Goal: Entertainment & Leisure: Browse casually

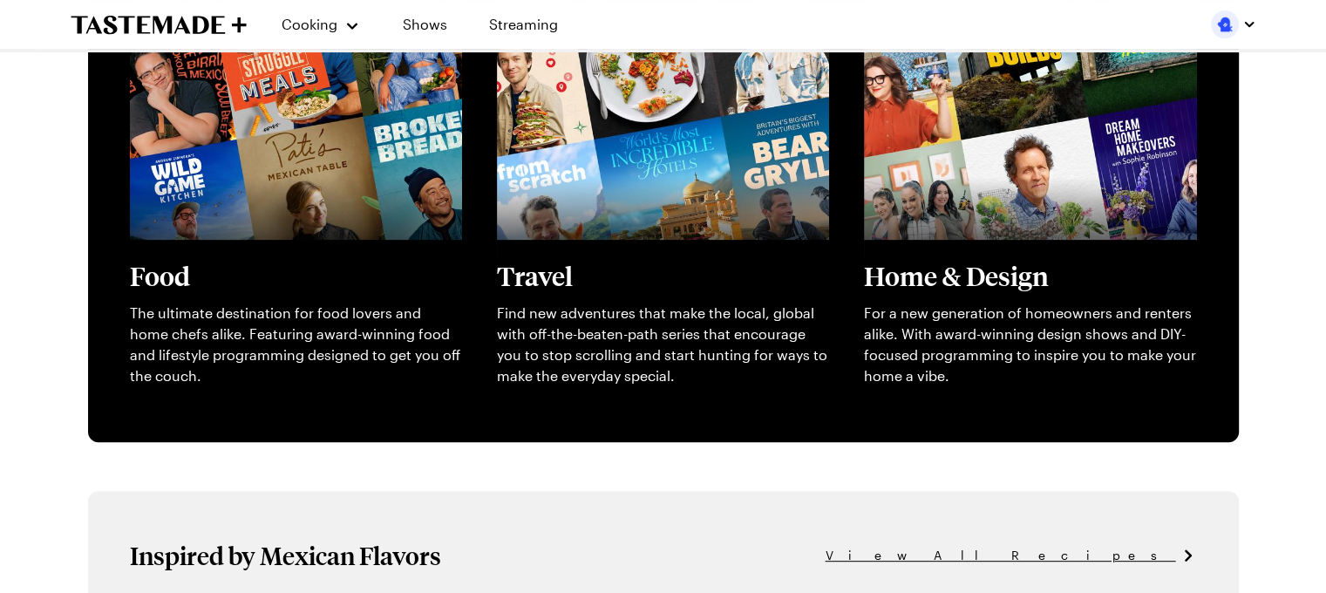
scroll to position [794, 0]
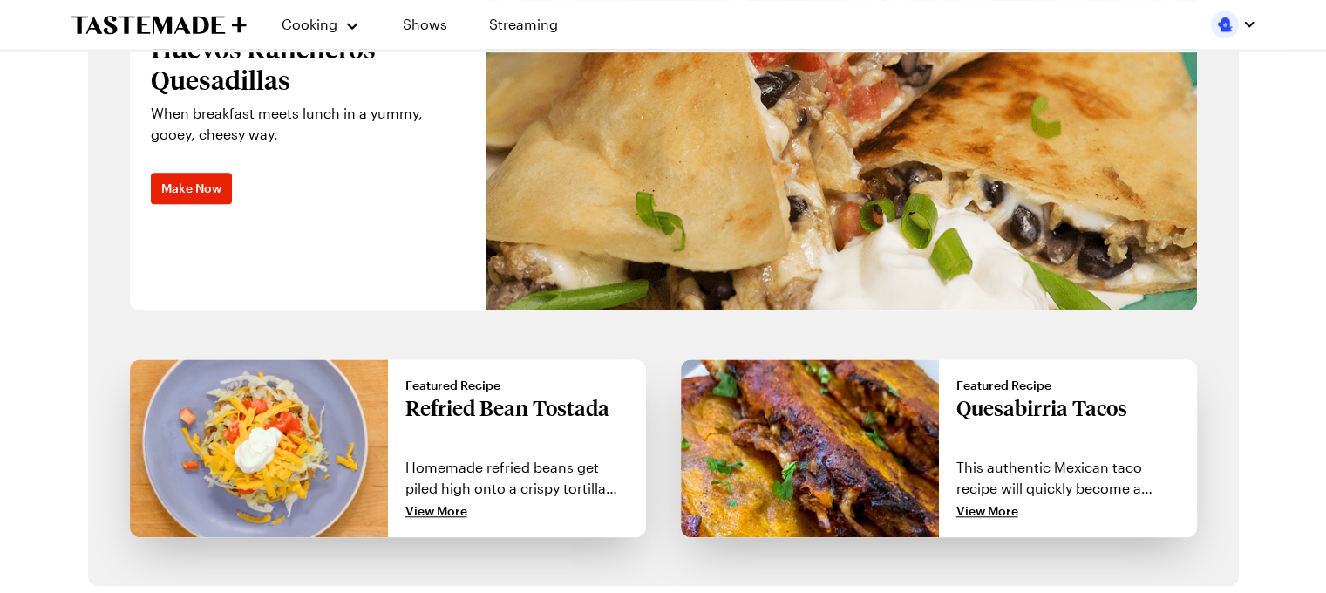
drag, startPoint x: 1339, startPoint y: 60, endPoint x: 1338, endPoint y: 254, distance: 193.6
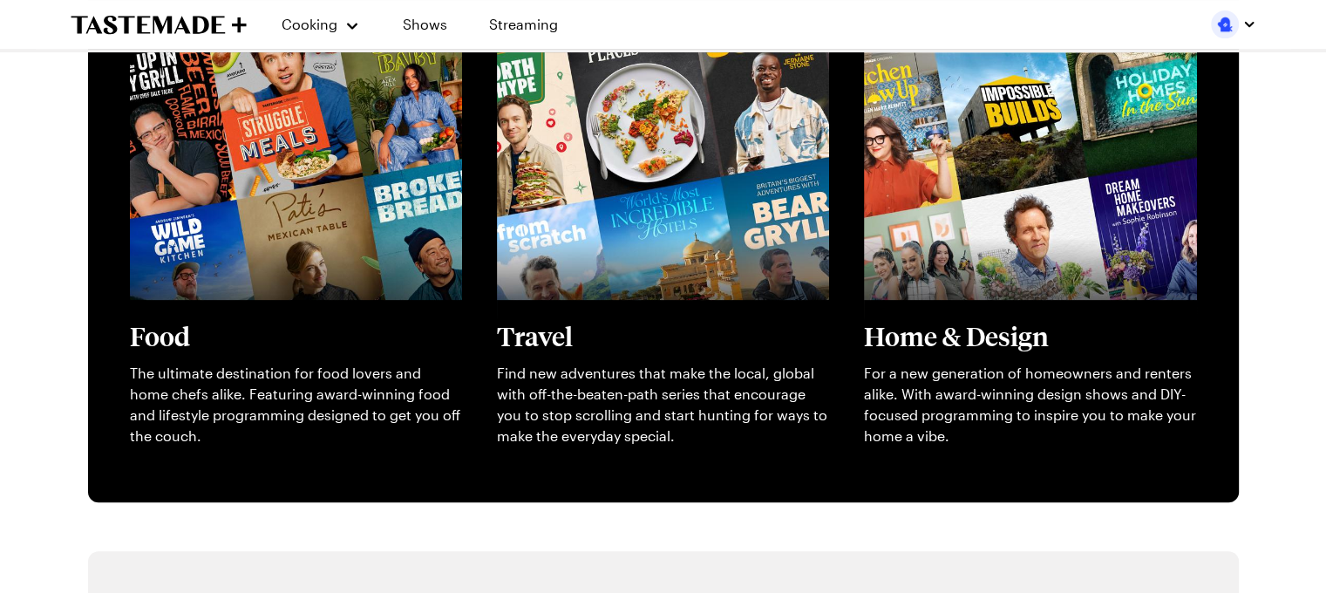
scroll to position [486, 0]
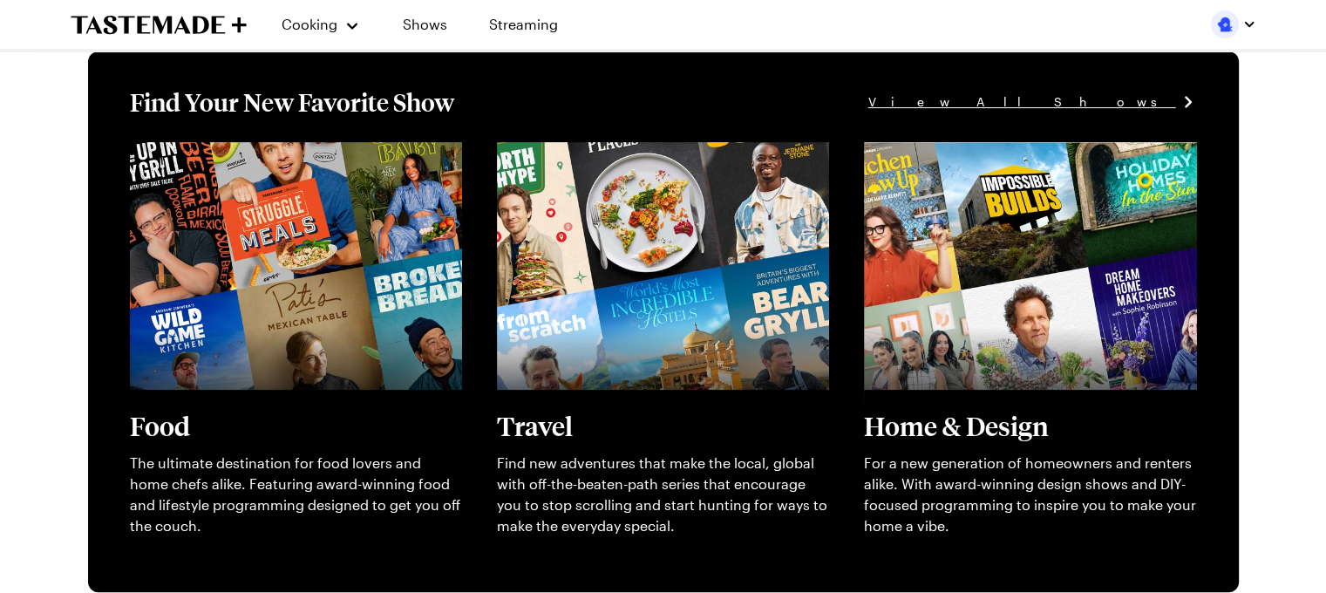
click at [1125, 108] on span "View All Shows" at bounding box center [1023, 101] width 308 height 19
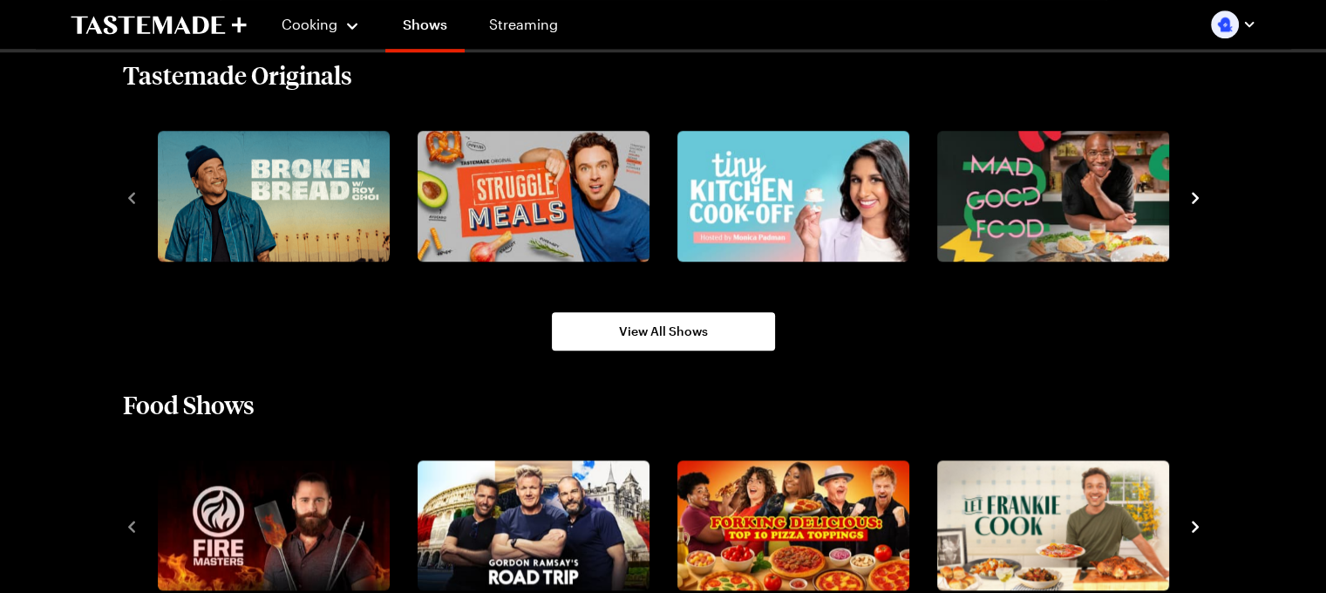
scroll to position [1273, 0]
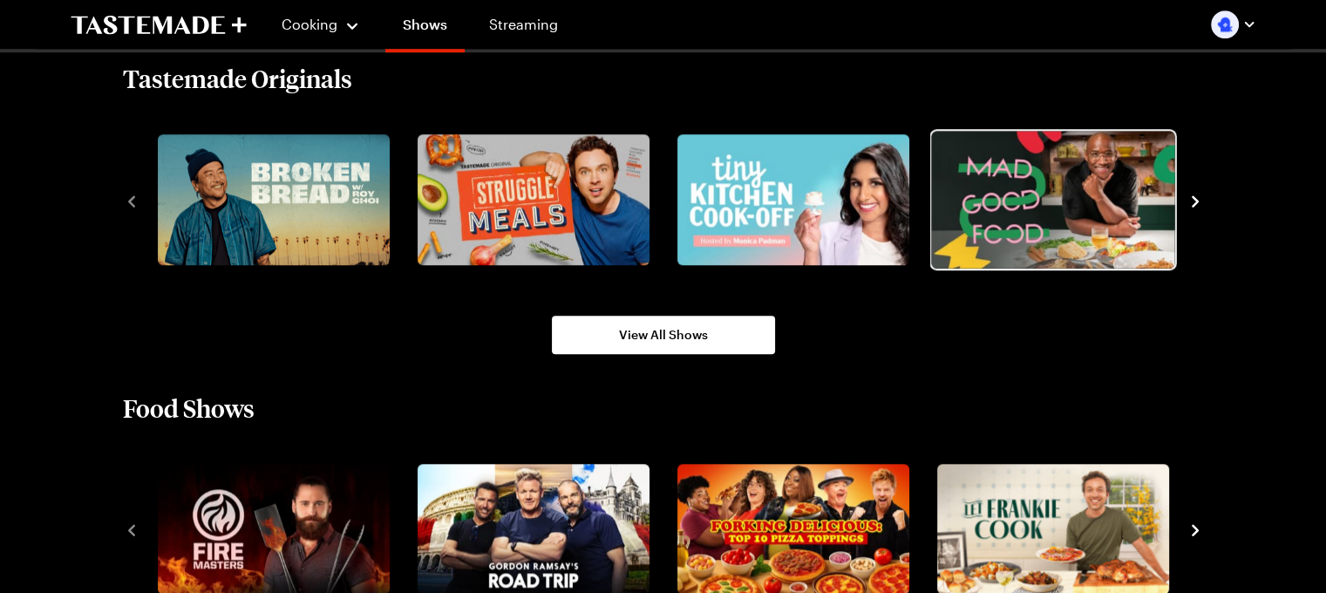
click at [1043, 228] on img "4 / 8" at bounding box center [1052, 199] width 243 height 137
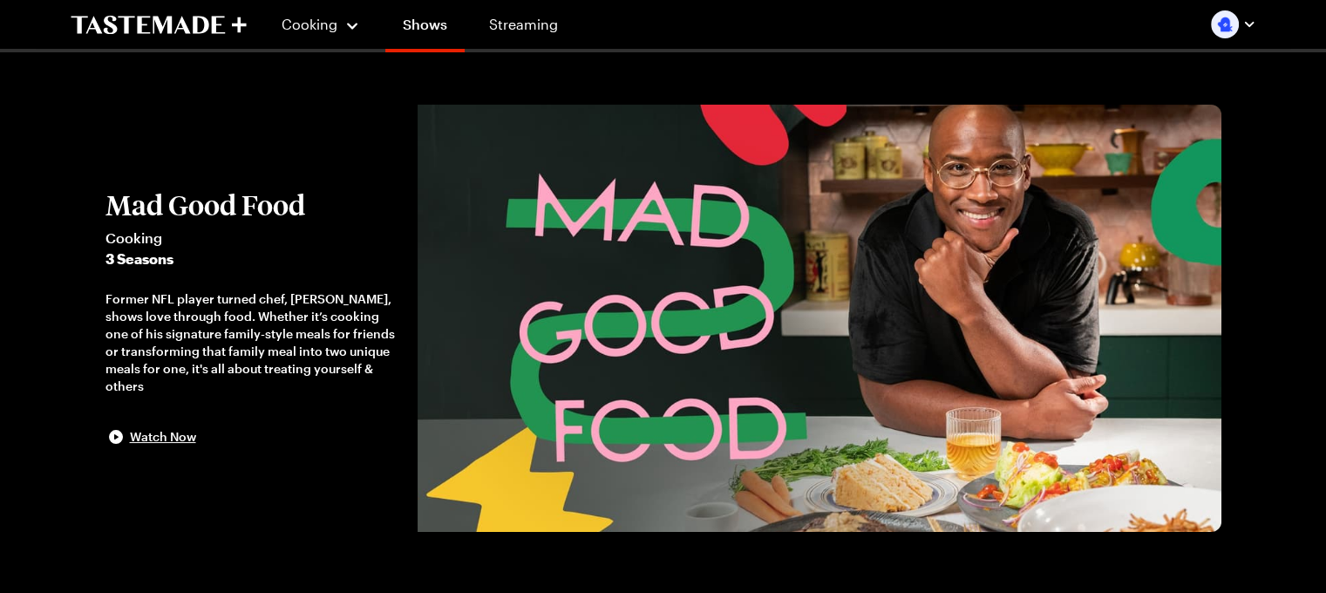
scroll to position [1273, 0]
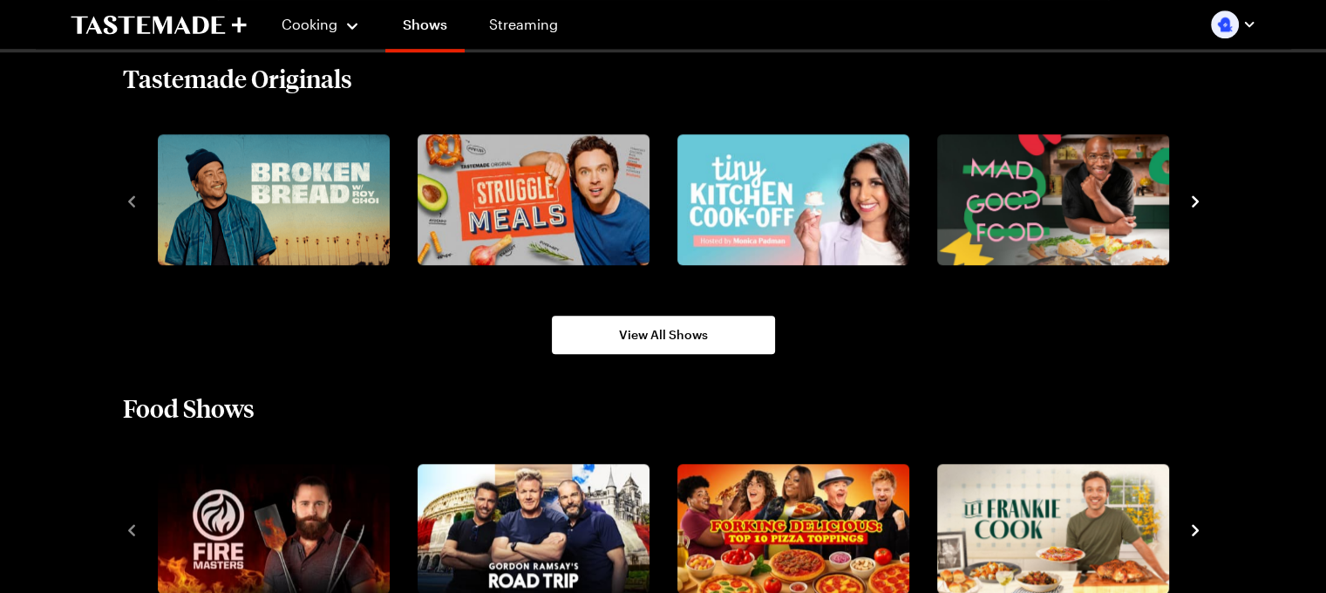
click at [1195, 202] on icon "navigate to next item" at bounding box center [1195, 200] width 7 height 11
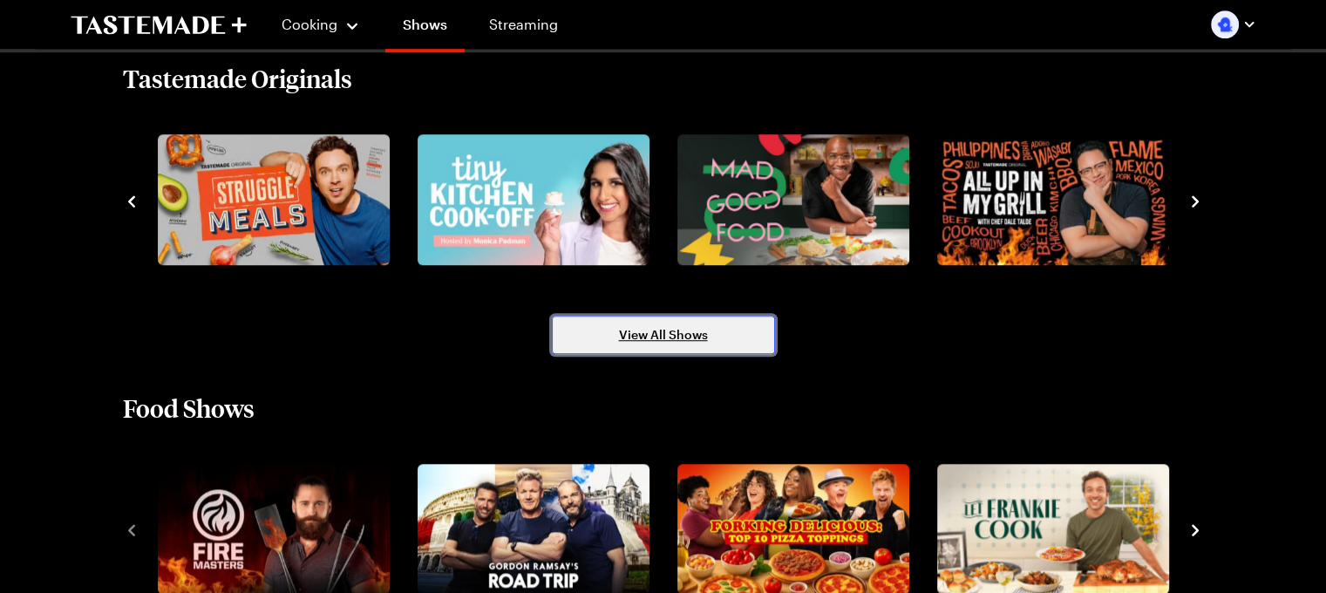
click at [684, 342] on link "View All Shows" at bounding box center [663, 335] width 223 height 38
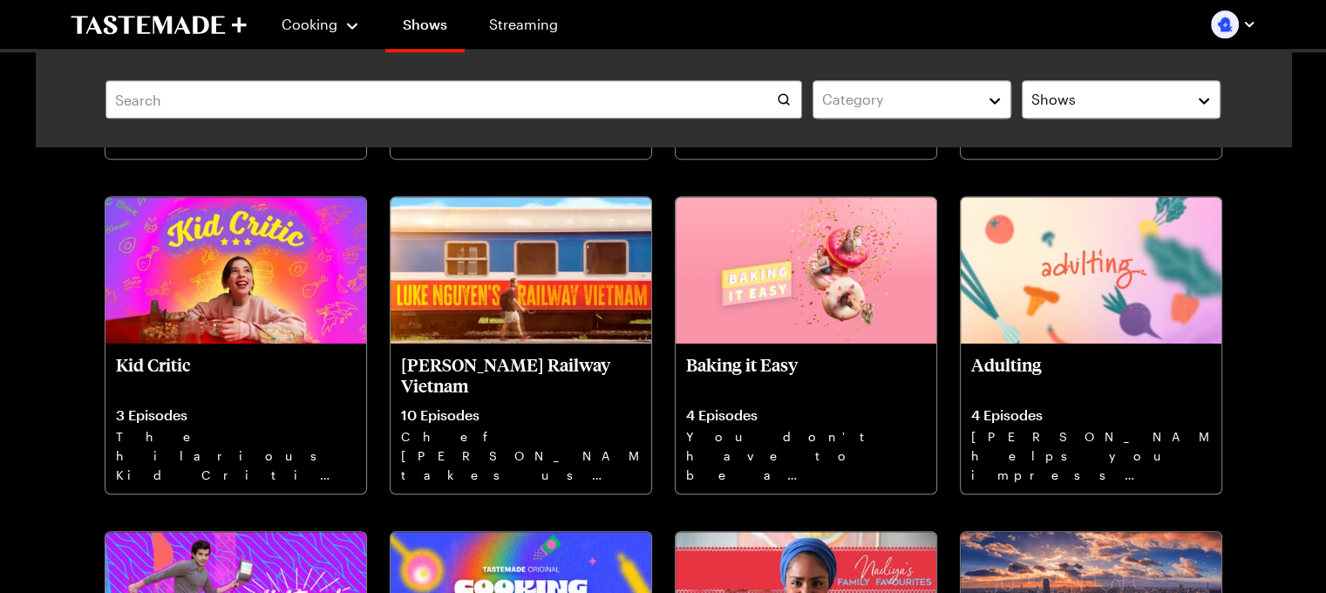
scroll to position [6932, 0]
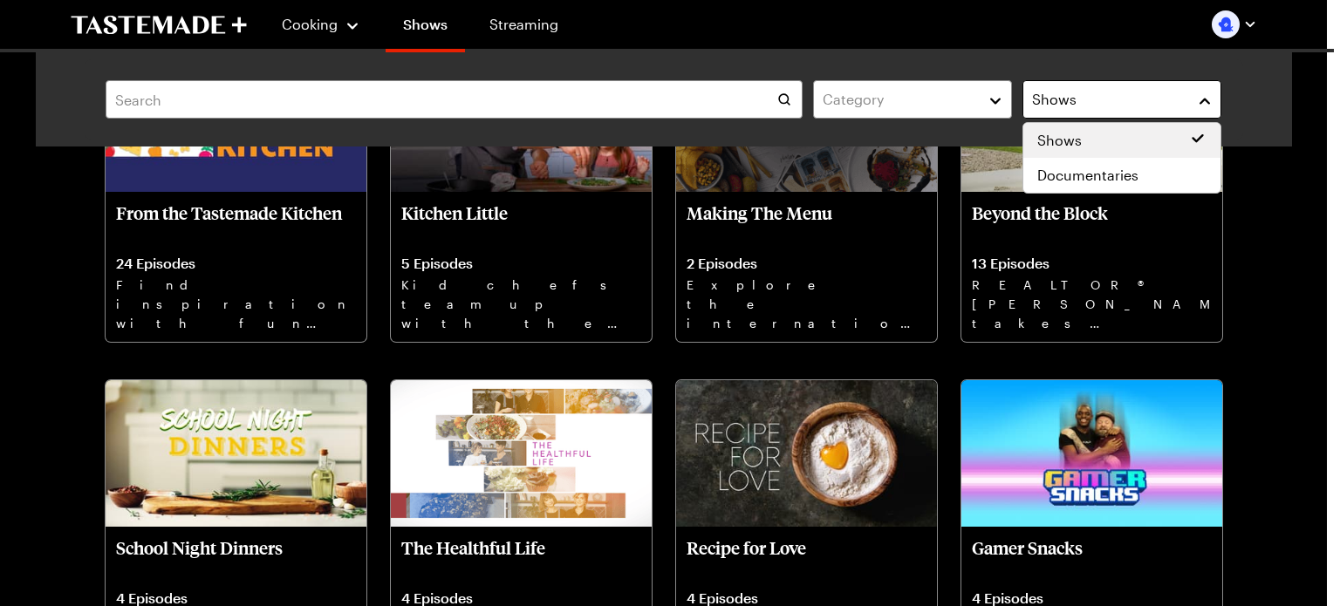
click at [1191, 87] on button "Shows" at bounding box center [1121, 99] width 199 height 38
click at [1130, 133] on div "Shows" at bounding box center [1121, 140] width 169 height 21
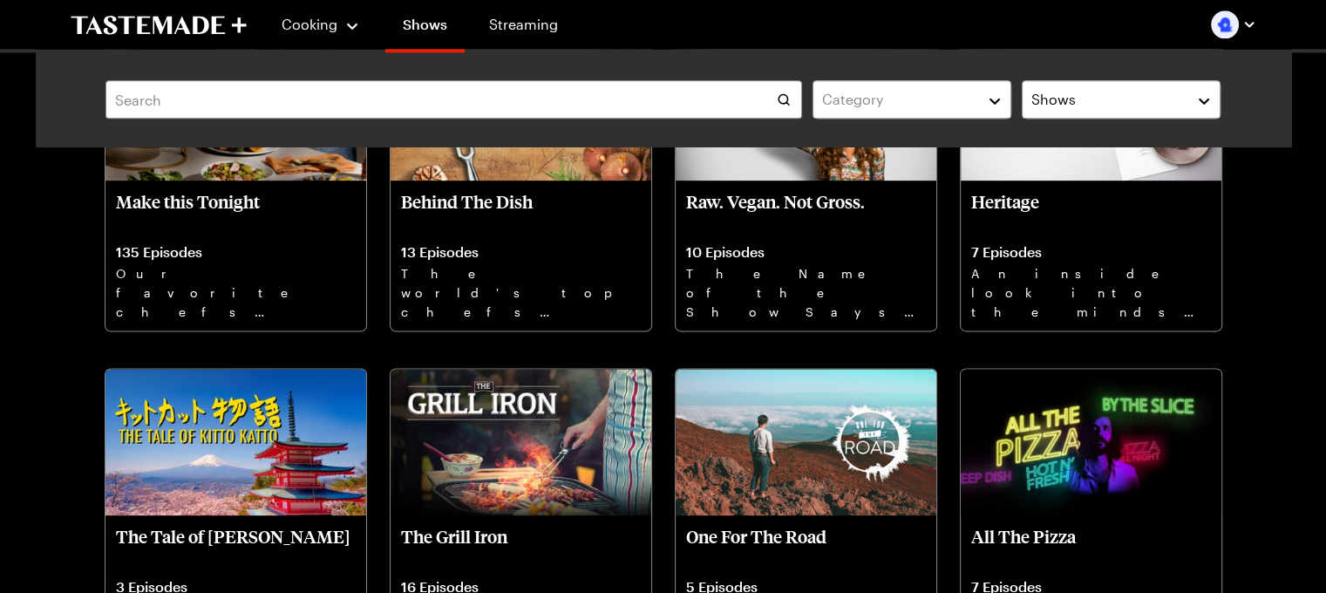
scroll to position [9471, 0]
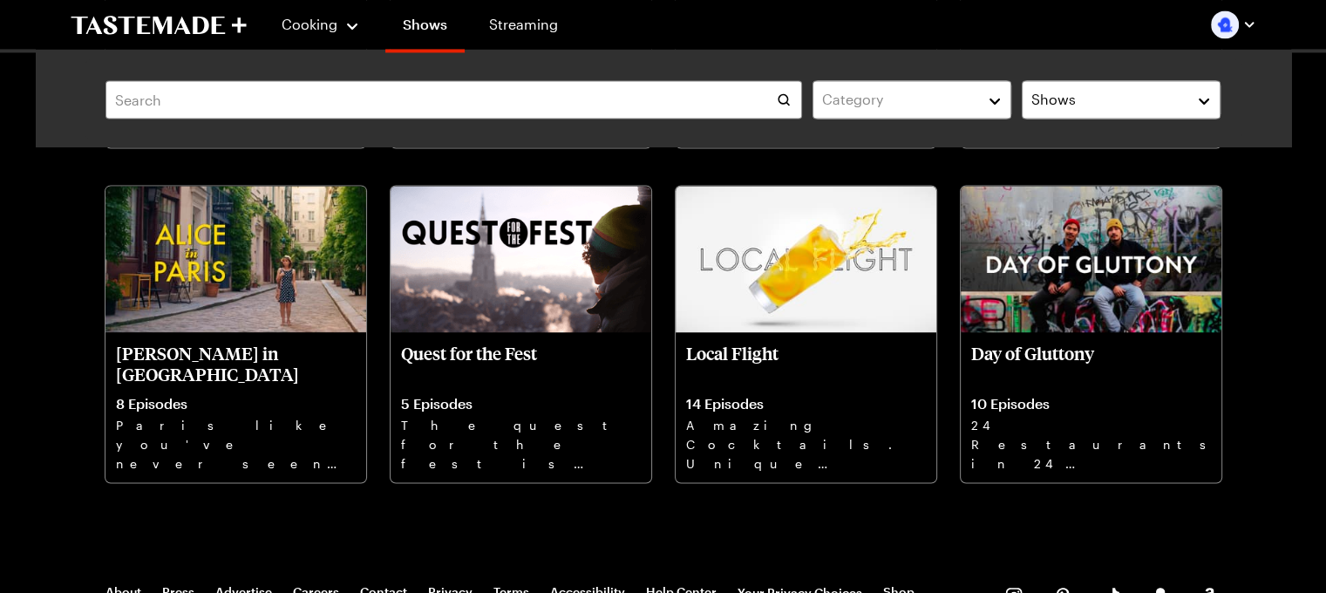
click at [790, 553] on div "About Press Advertise Careers Contact Privacy Terms Accessibility Help Center Y…" at bounding box center [664, 595] width 1256 height 87
